Goal: Information Seeking & Learning: Learn about a topic

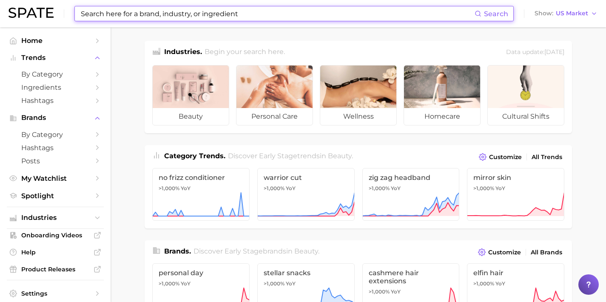
click at [190, 14] on input at bounding box center [277, 13] width 394 height 14
click at [224, 19] on input at bounding box center [277, 13] width 394 height 14
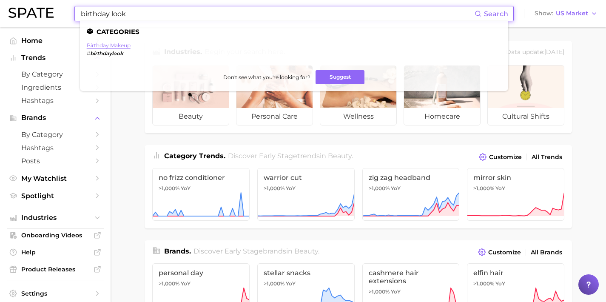
type input "birthday look"
click at [96, 46] on link "birthday makeup" at bounding box center [109, 45] width 44 height 6
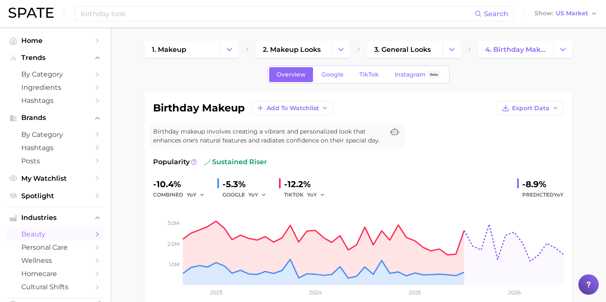
scroll to position [2, 0]
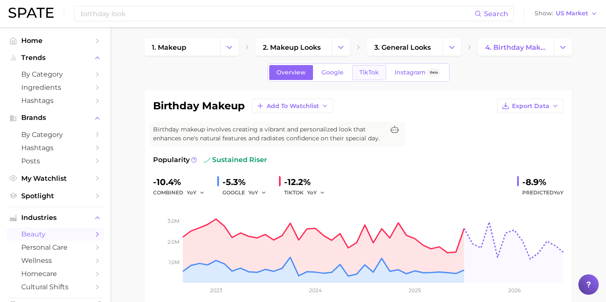
click at [371, 74] on span "TikTok" at bounding box center [369, 72] width 20 height 7
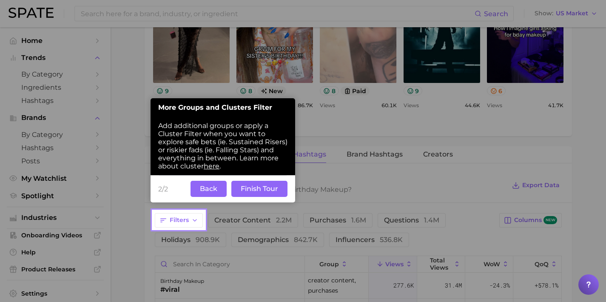
scroll to position [542, 0]
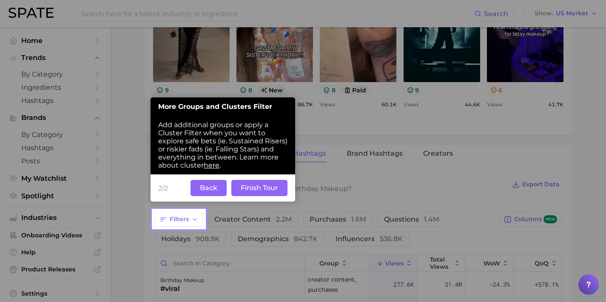
click at [216, 185] on button "Back" at bounding box center [208, 188] width 36 height 16
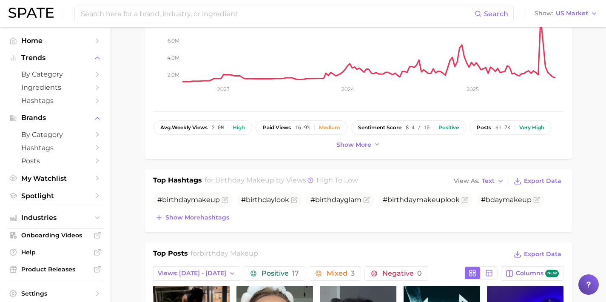
scroll to position [201, 0]
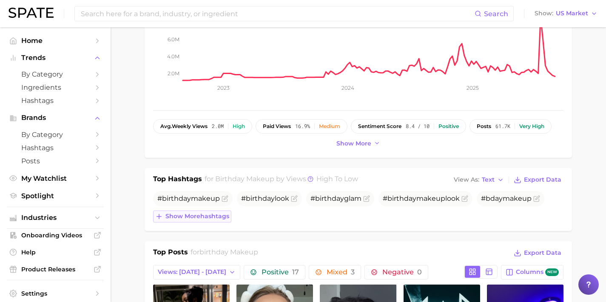
click at [205, 218] on span "Show more hashtags" at bounding box center [197, 216] width 64 height 7
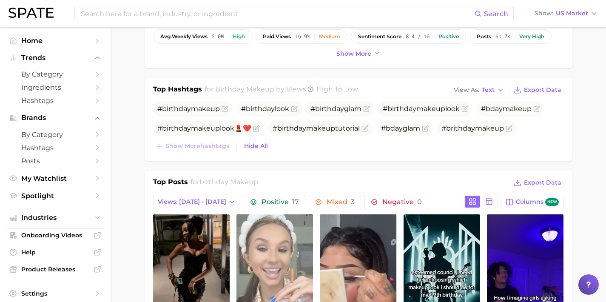
scroll to position [291, 0]
